Goal: Task Accomplishment & Management: Complete application form

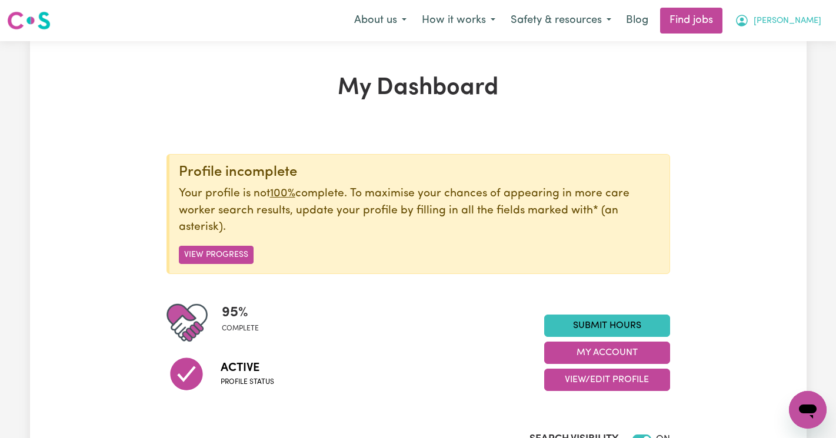
click at [747, 26] on icon "My Account" at bounding box center [742, 21] width 12 height 12
click at [770, 51] on link "My Account" at bounding box center [781, 46] width 93 height 22
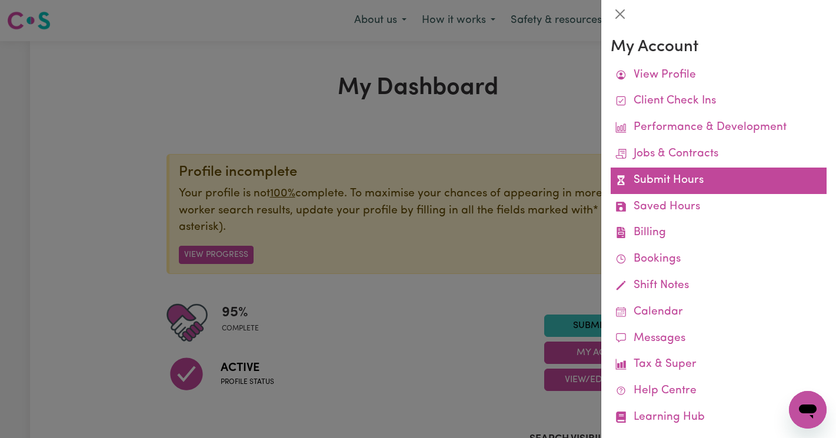
click at [665, 179] on link "Submit Hours" at bounding box center [718, 181] width 216 height 26
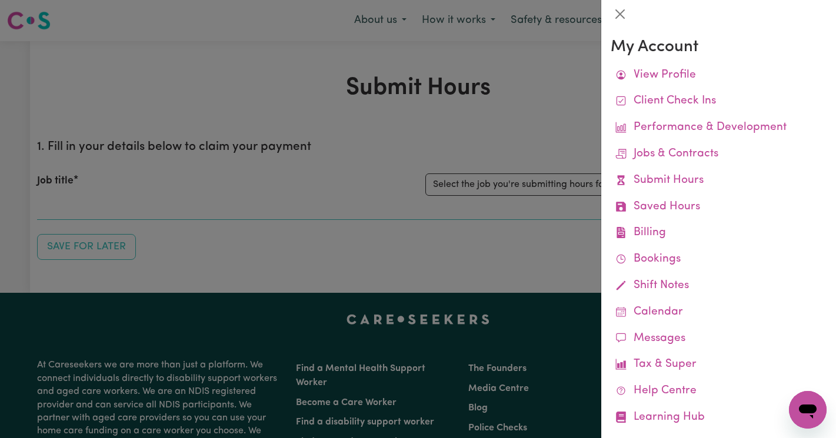
click at [531, 184] on div at bounding box center [418, 219] width 836 height 438
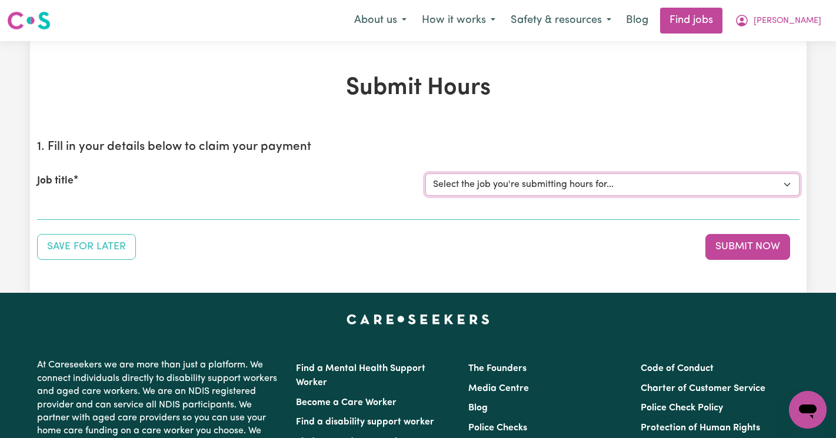
click at [531, 184] on select "Select the job you're submitting hours for... [[PERSON_NAME]] Support Worker Ne…" at bounding box center [612, 184] width 374 height 22
select select "14889"
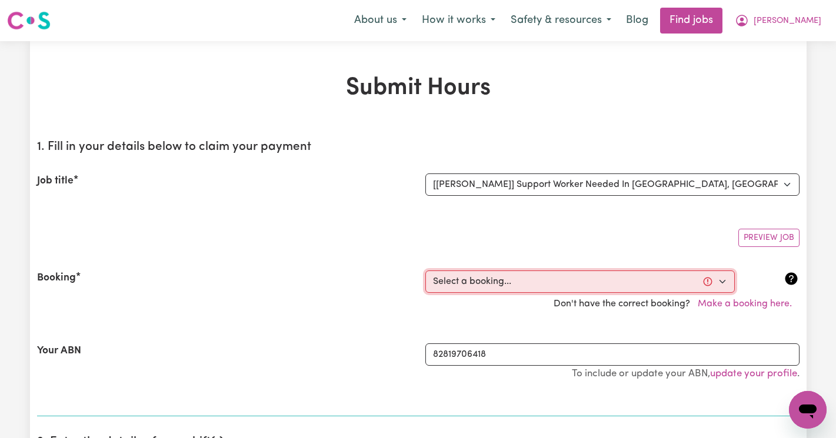
click at [475, 286] on select "Select a booking... [DATE] 02:00pm to 04:00pm (RECURRING) [DATE] 2:30pm to 4:30…" at bounding box center [579, 282] width 309 height 22
select select "360564"
type input "[DATE]"
type input "1"
type input "9"
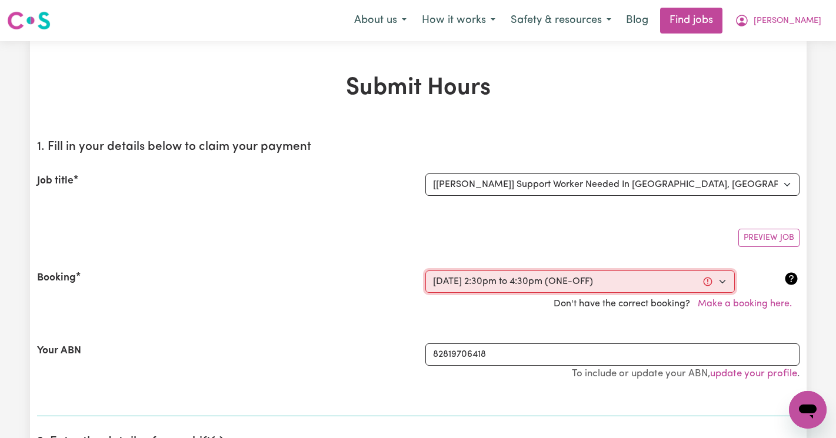
type input "2025"
type input "14:30"
type input "2"
type input "30"
select select "pm"
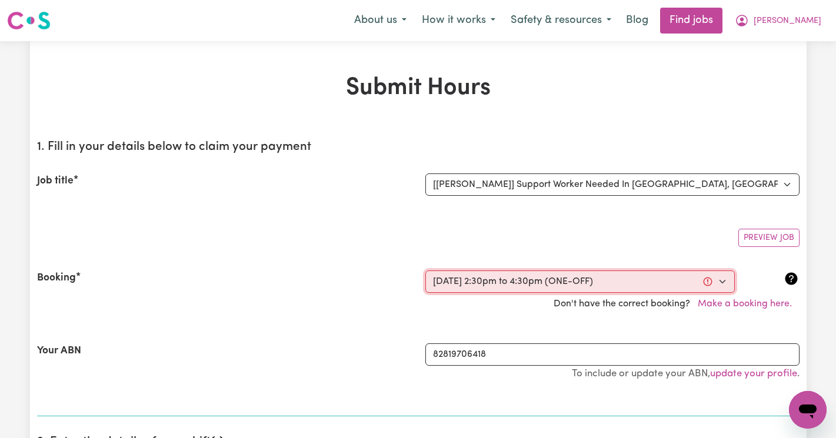
type input "16:30"
type input "4"
type input "30"
select select "pm"
select select "50-Weekday"
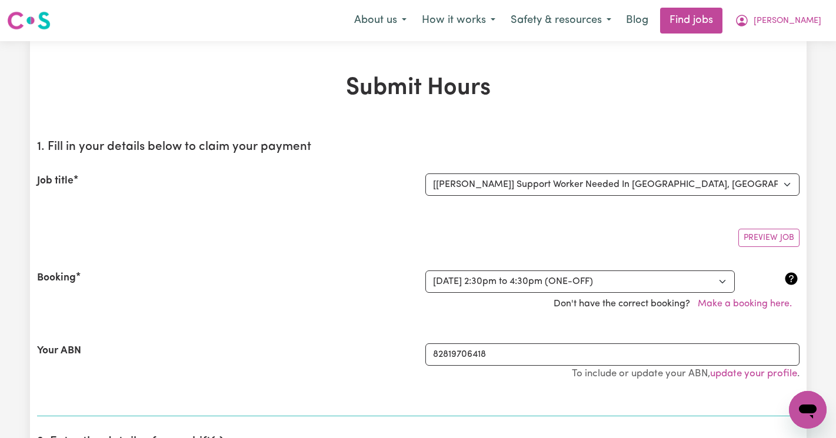
click at [470, 310] on div "Don't have the correct booking? Make a booking here." at bounding box center [418, 304] width 776 height 22
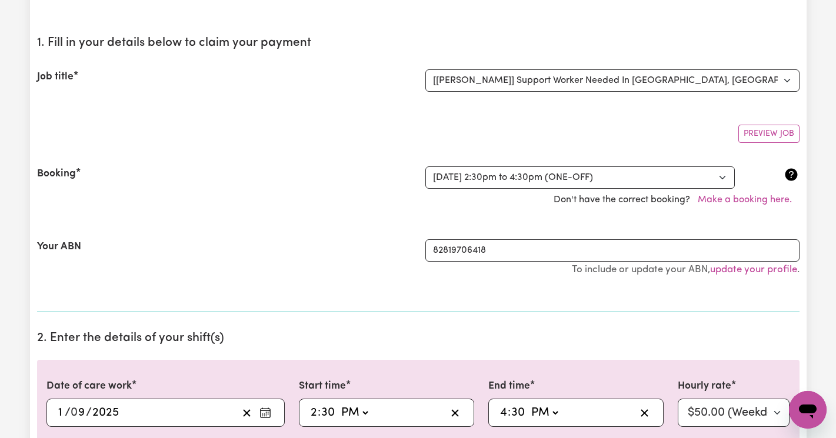
scroll to position [103, 0]
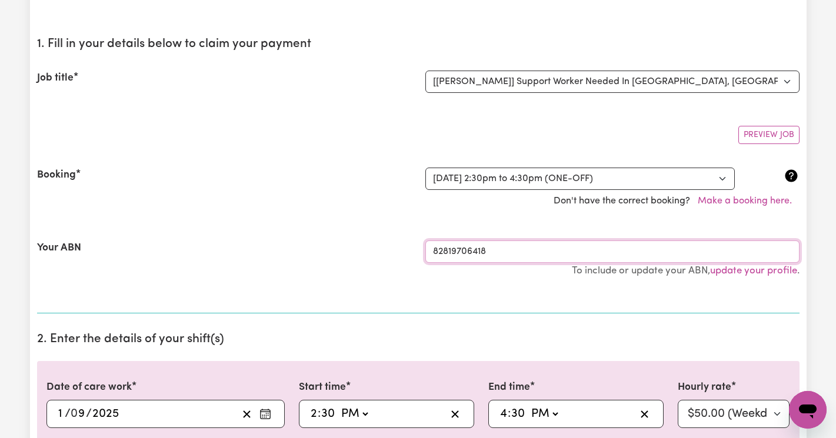
click at [496, 255] on input "82819706418" at bounding box center [612, 252] width 374 height 22
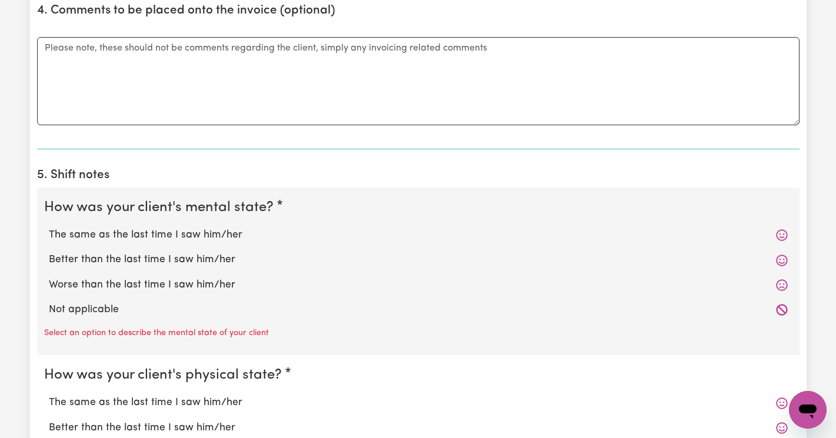
scroll to position [926, 0]
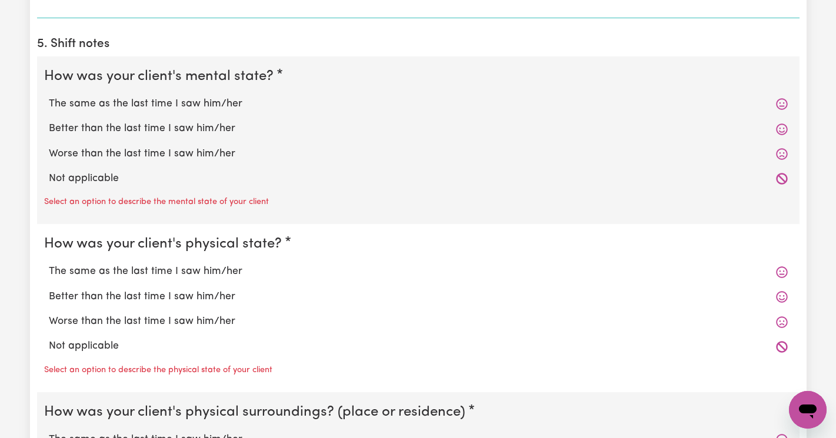
click at [783, 175] on icon at bounding box center [782, 179] width 12 height 12
click at [782, 180] on icon at bounding box center [781, 178] width 11 height 11
click at [610, 182] on label "Not applicable" at bounding box center [418, 178] width 739 height 15
click at [49, 171] on input "Not applicable" at bounding box center [48, 171] width 1 height 1
radio input "true"
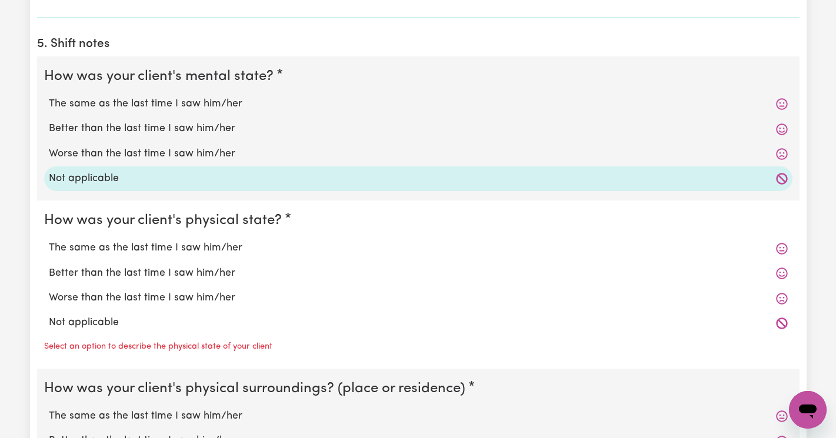
click at [182, 328] on label "Not applicable" at bounding box center [418, 322] width 739 height 15
click at [49, 315] on input "Not applicable" at bounding box center [48, 315] width 1 height 1
radio input "true"
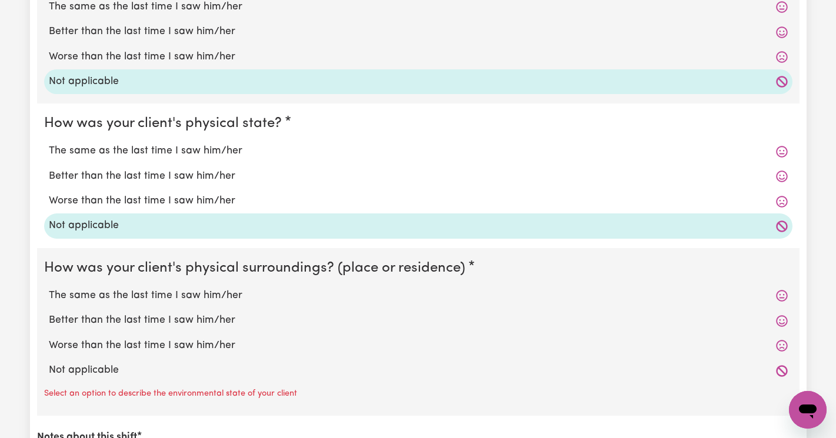
scroll to position [1054, 0]
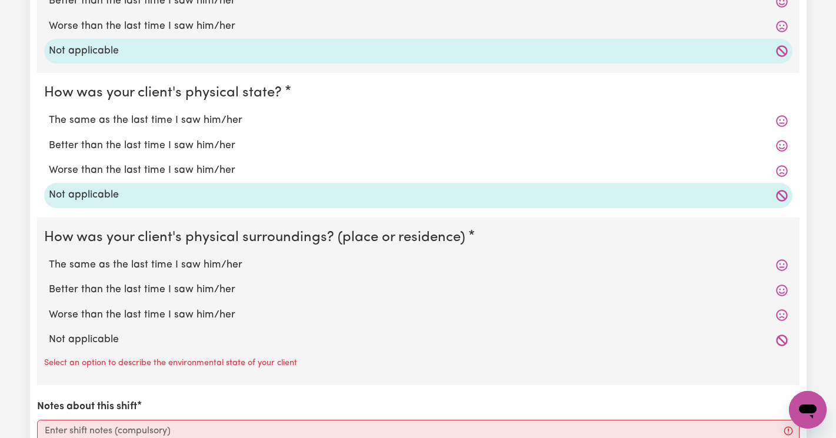
click at [145, 339] on label "Not applicable" at bounding box center [418, 339] width 739 height 15
click at [49, 332] on input "Not applicable" at bounding box center [48, 332] width 1 height 1
radio input "true"
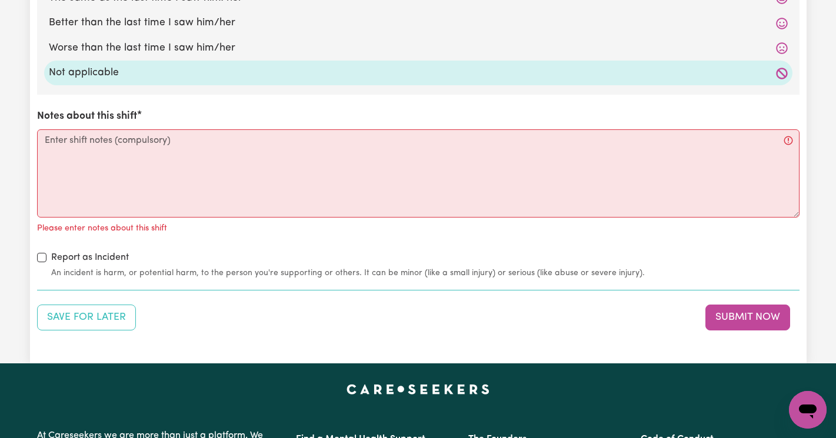
scroll to position [1316, 0]
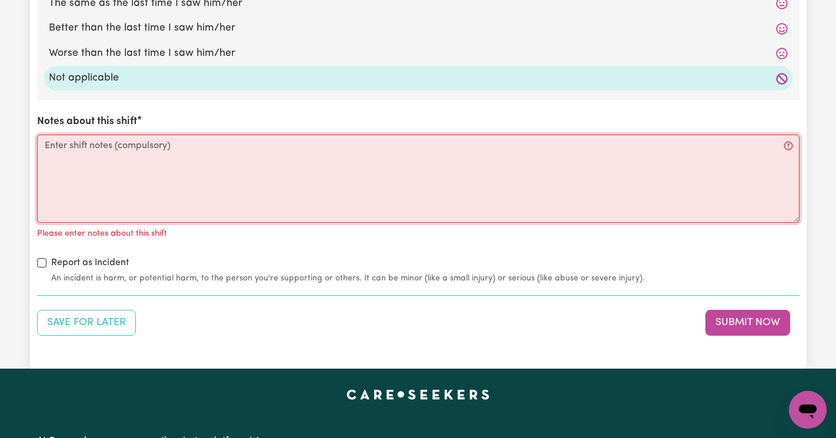
click at [424, 173] on textarea "Notes about this shift" at bounding box center [418, 179] width 762 height 88
paste textarea "Arrived and [PERSON_NAME] greeted me at front door. He pointed to a note and in…"
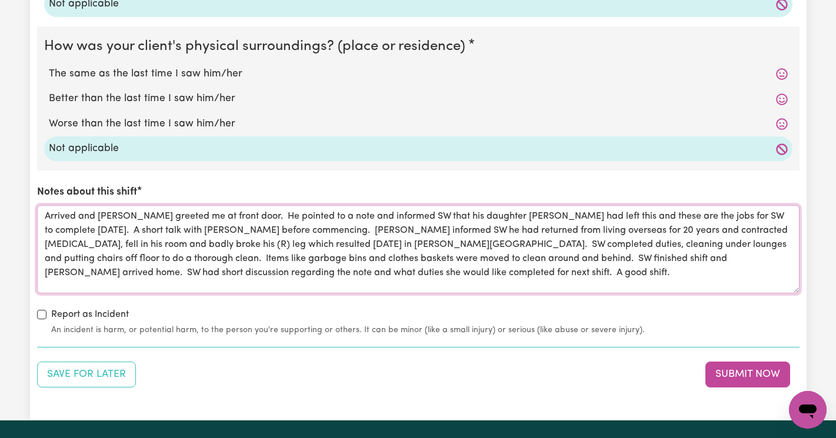
scroll to position [1242, 0]
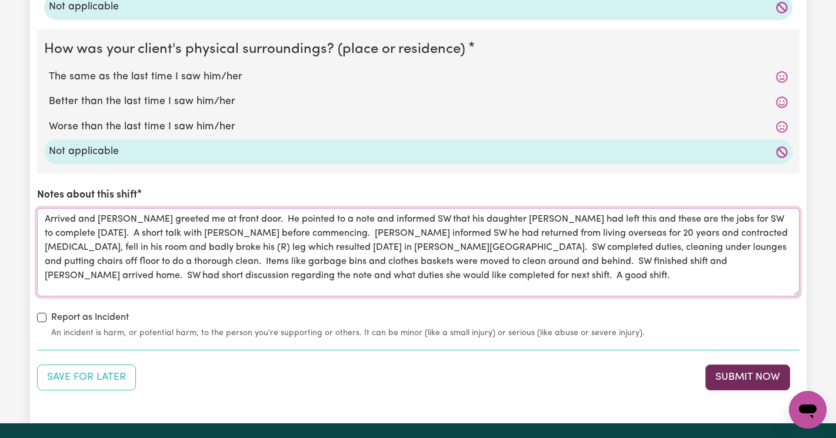
type textarea "Arrived and [PERSON_NAME] greeted me at front door. He pointed to a note and in…"
click at [731, 372] on button "Submit Now" at bounding box center [747, 378] width 85 height 26
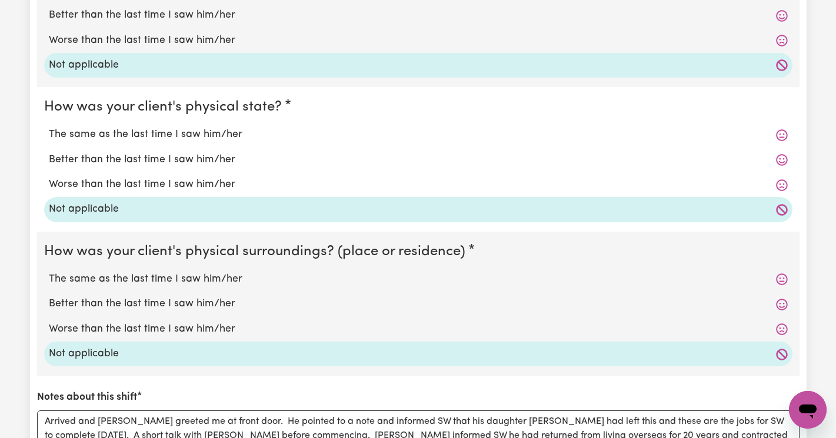
scroll to position [1530, 0]
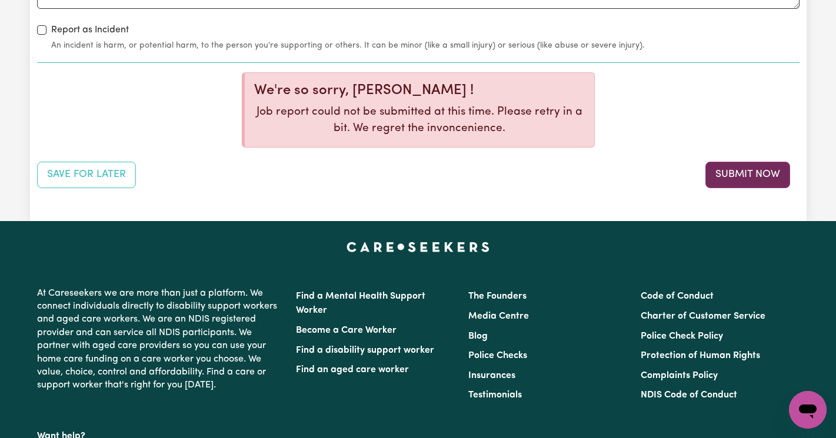
click at [727, 173] on button "Submit Now" at bounding box center [747, 175] width 85 height 26
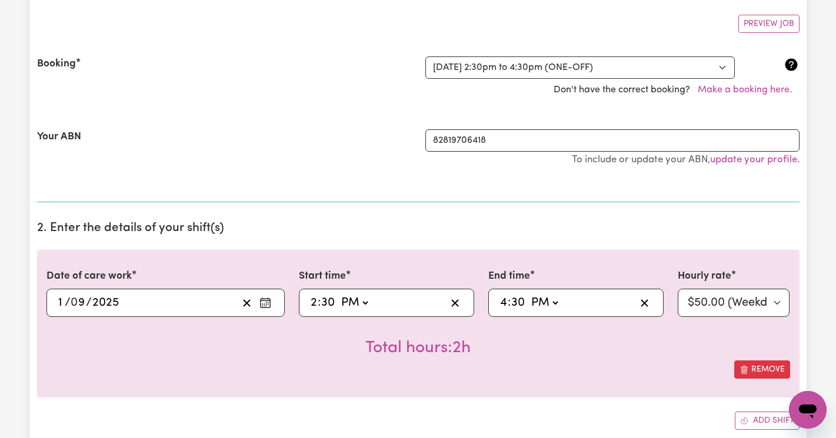
scroll to position [0, 0]
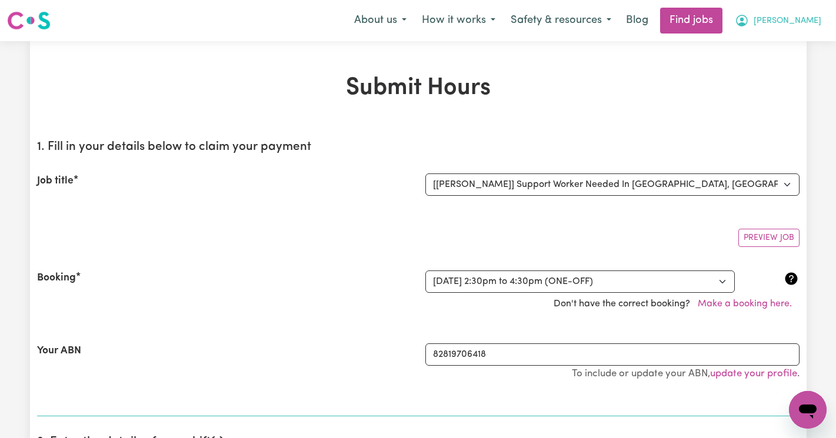
click at [747, 22] on icon "My Account" at bounding box center [742, 21] width 12 height 12
click at [773, 65] on link "My Dashboard" at bounding box center [781, 67] width 93 height 22
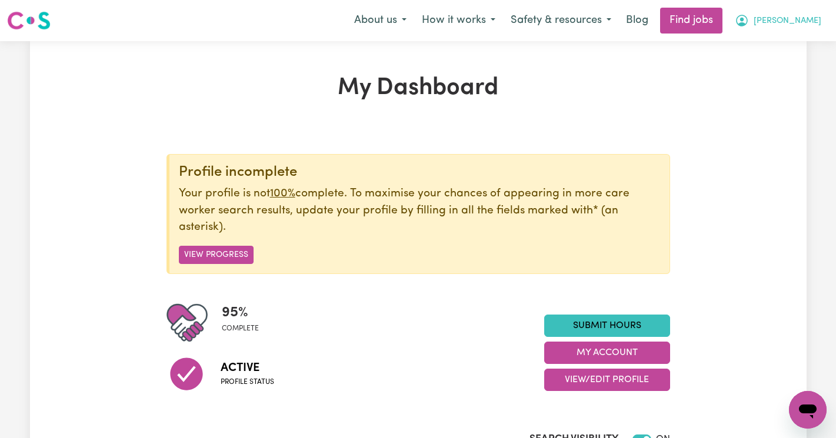
click at [824, 14] on button "[PERSON_NAME]" at bounding box center [778, 20] width 102 height 25
click at [782, 53] on link "My Account" at bounding box center [781, 46] width 93 height 22
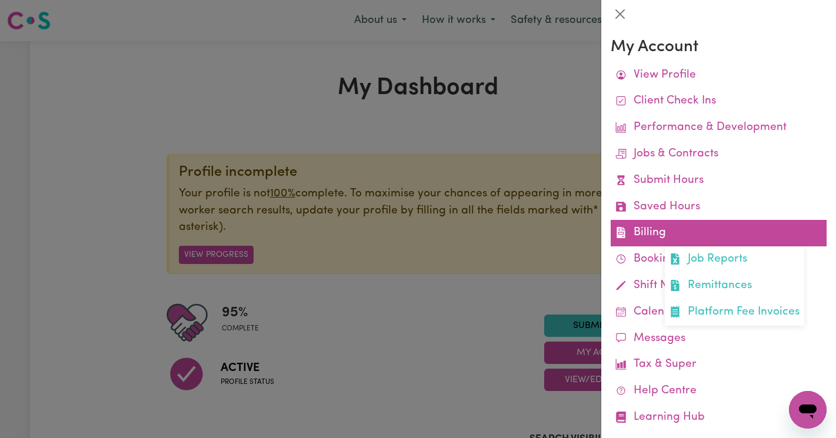
click at [658, 236] on link "Billing Job Reports Remittances Platform Fee Invoices" at bounding box center [718, 233] width 216 height 26
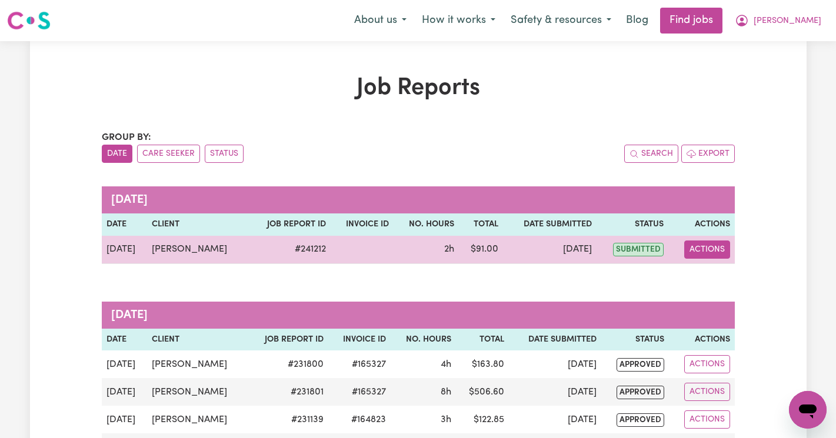
click at [692, 248] on button "Actions" at bounding box center [707, 250] width 46 height 18
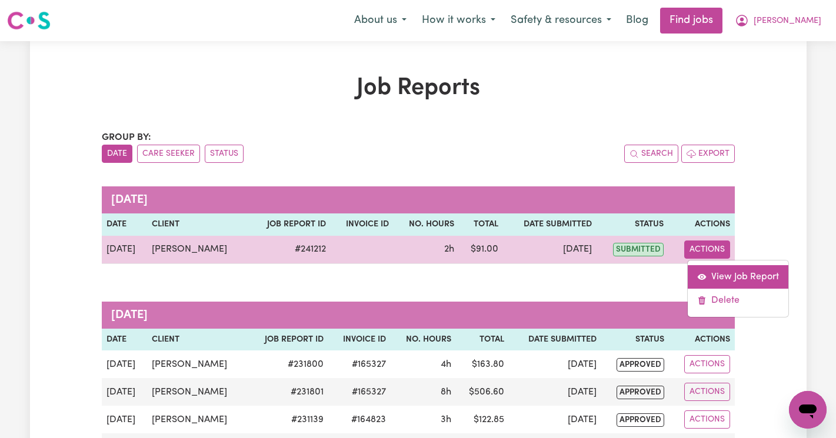
click at [706, 272] on link "View Job Report" at bounding box center [738, 277] width 101 height 24
select select "pm"
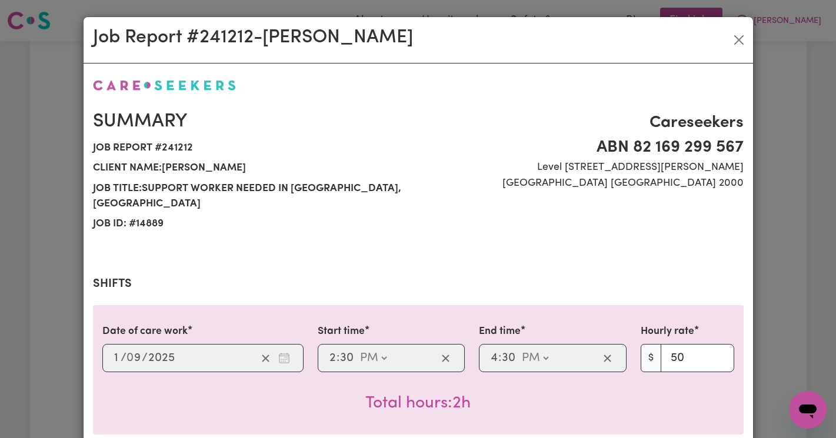
select select "50-Weekday"
click at [737, 42] on button "Close" at bounding box center [738, 40] width 19 height 19
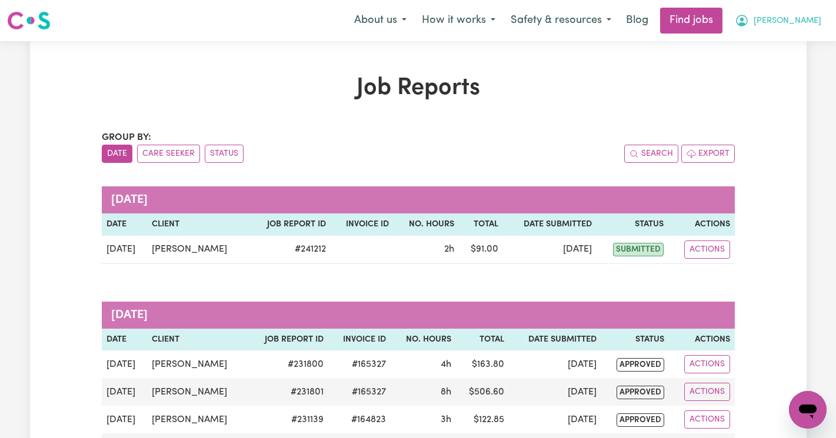
click at [749, 22] on icon "My Account" at bounding box center [742, 21] width 14 height 14
click at [772, 82] on link "Logout" at bounding box center [781, 90] width 93 height 22
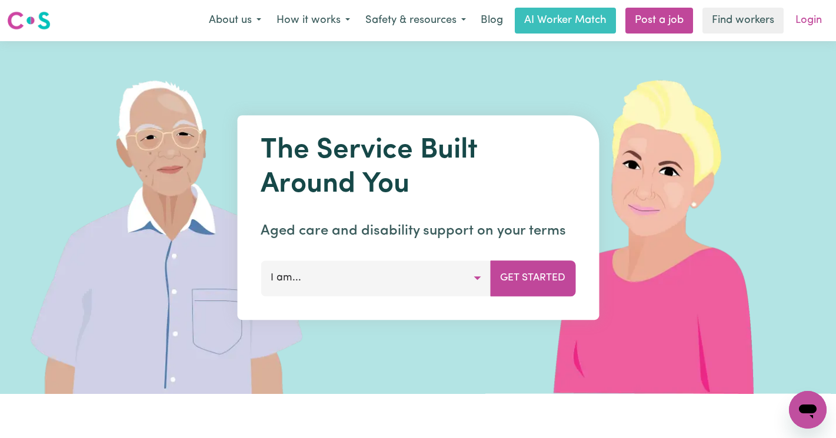
click at [806, 25] on link "Login" at bounding box center [808, 21] width 41 height 26
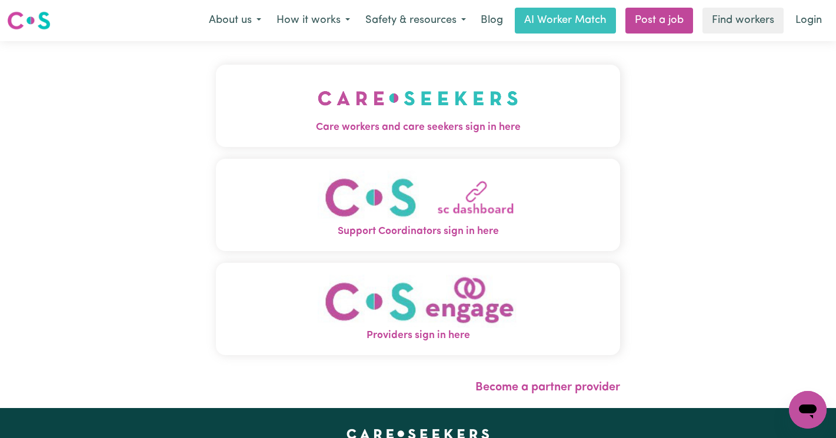
click at [216, 121] on span "Care workers and care seekers sign in here" at bounding box center [418, 127] width 404 height 15
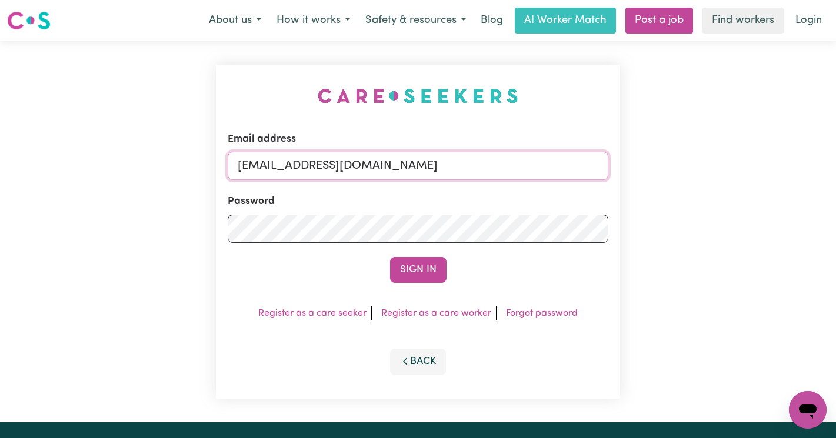
drag, startPoint x: 523, startPoint y: 167, endPoint x: 301, endPoint y: 173, distance: 222.4
click at [301, 173] on input "[EMAIL_ADDRESS][DOMAIN_NAME]" at bounding box center [418, 166] width 381 height 28
paste input "ClientHorsleyMCS@careseekers"
type input "[EMAIL_ADDRESS][DOMAIN_NAME]"
click at [390, 257] on button "Sign In" at bounding box center [418, 270] width 56 height 26
